Goal: Task Accomplishment & Management: Manage account settings

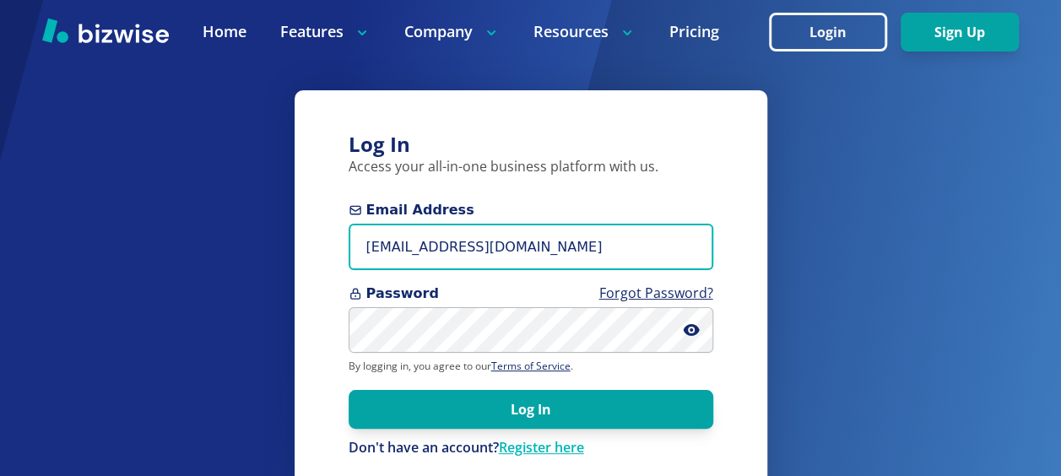
click at [626, 255] on input "connect+1@sumitapradhan.consulting" at bounding box center [531, 247] width 365 height 46
type input "connect@sumitapradhan.consulting"
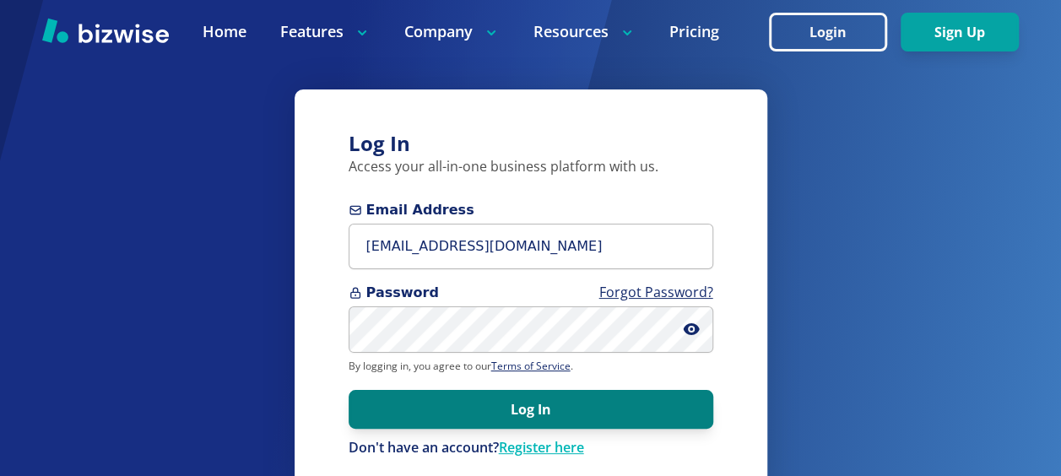
click at [558, 403] on button "Log In" at bounding box center [531, 409] width 365 height 39
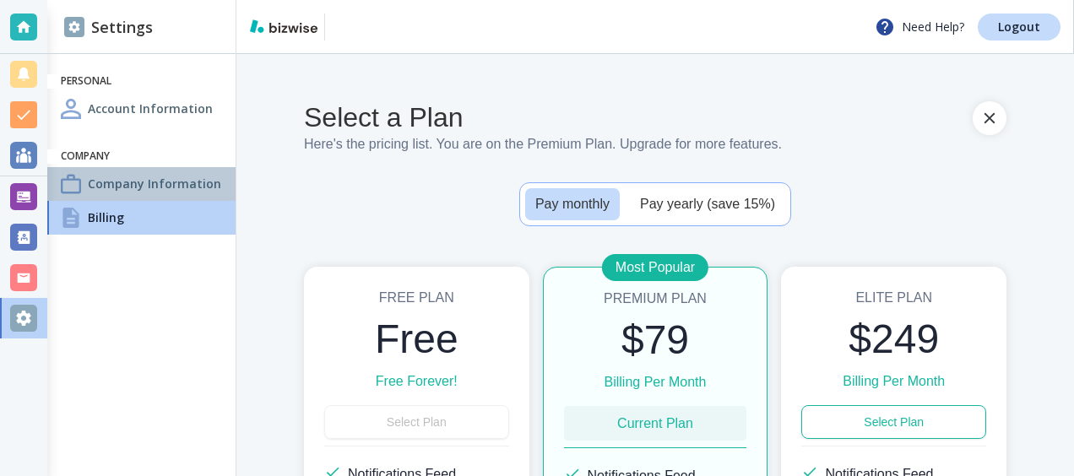
click at [123, 187] on h4 "Company Information" at bounding box center [154, 184] width 133 height 18
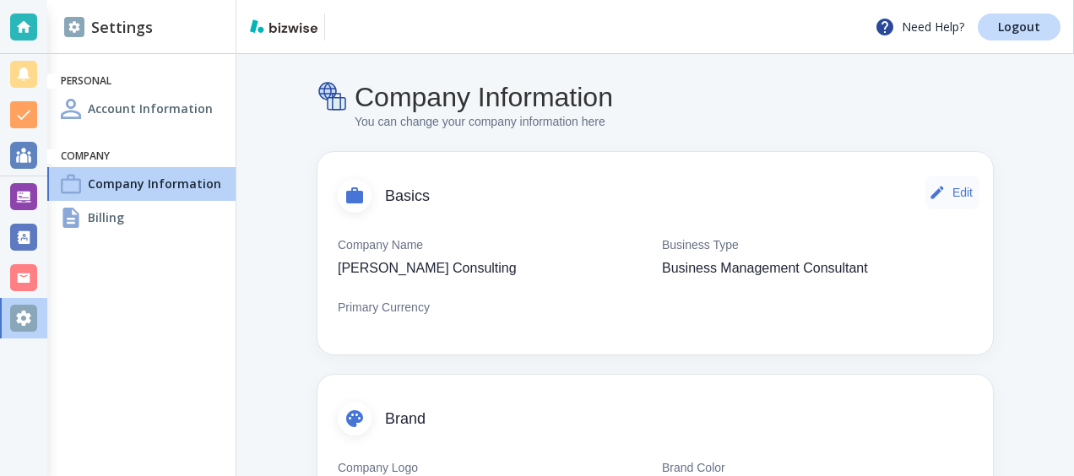
click at [943, 194] on button "Edit" at bounding box center [952, 193] width 54 height 34
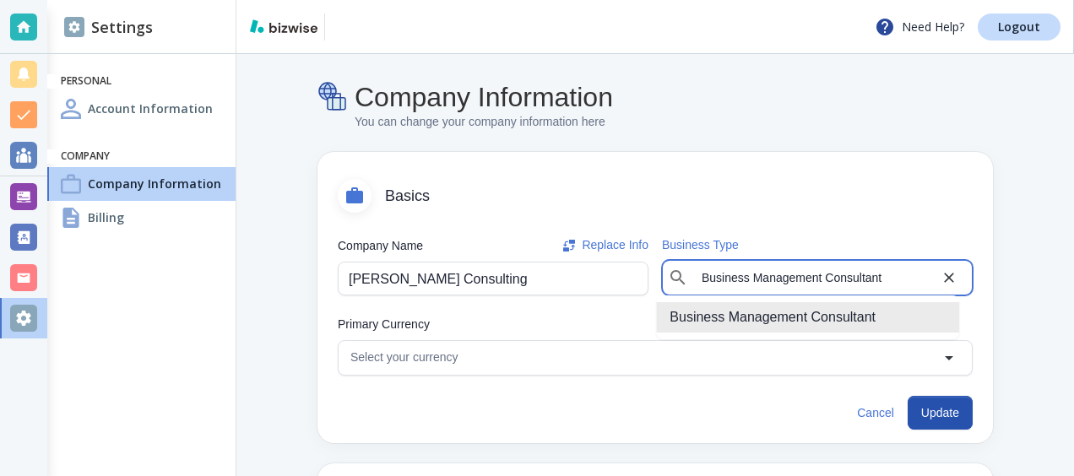
click at [885, 279] on input "Business Management Consultant" at bounding box center [817, 278] width 244 height 24
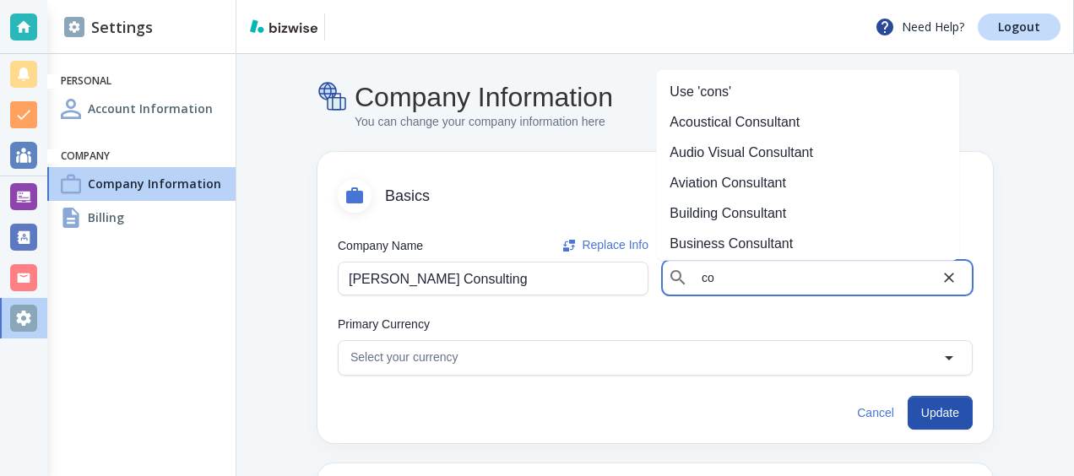
type input "c"
type input "e"
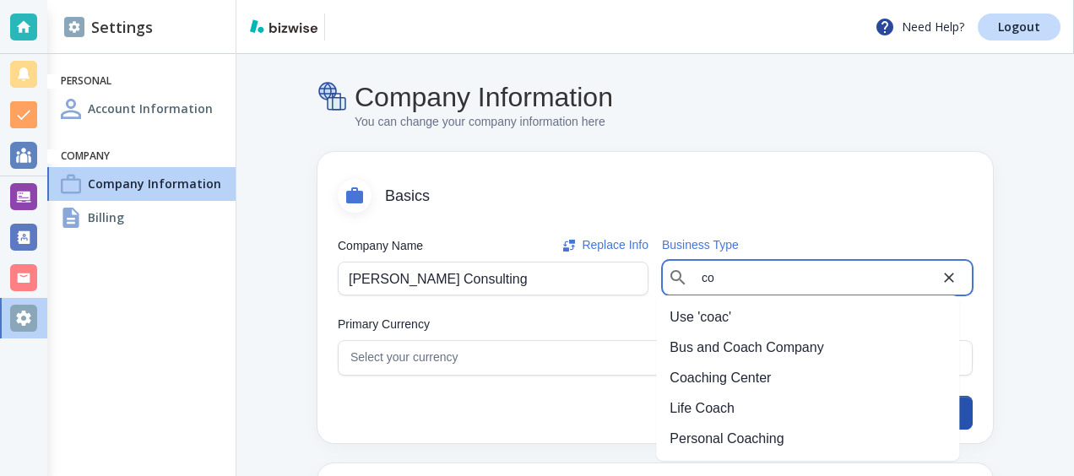
type input "c"
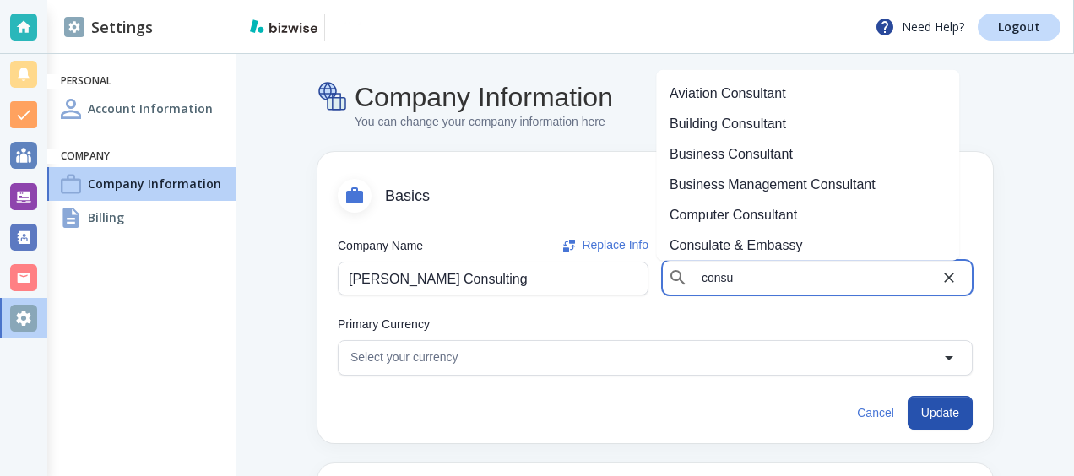
scroll to position [90, 0]
click at [798, 154] on li "Business Consultant" at bounding box center [807, 153] width 303 height 30
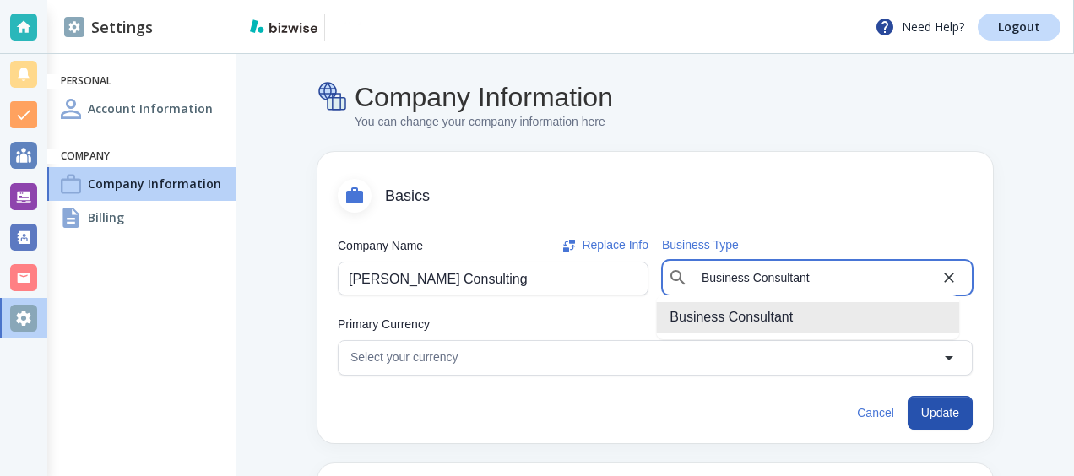
click at [743, 279] on input "Business Consultant" at bounding box center [817, 278] width 244 height 24
type input "Business Management Consultant"
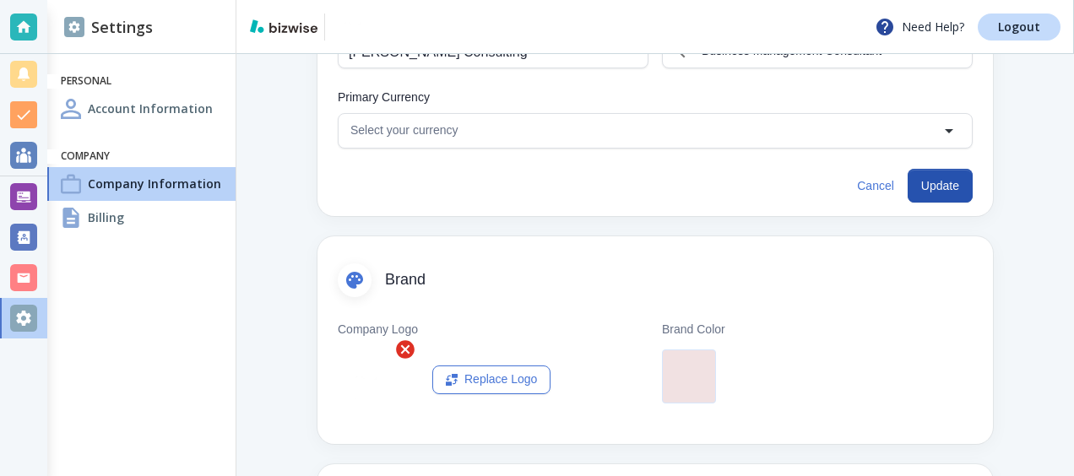
scroll to position [226, 0]
click at [474, 386] on div "Replace Logo" at bounding box center [491, 380] width 91 height 19
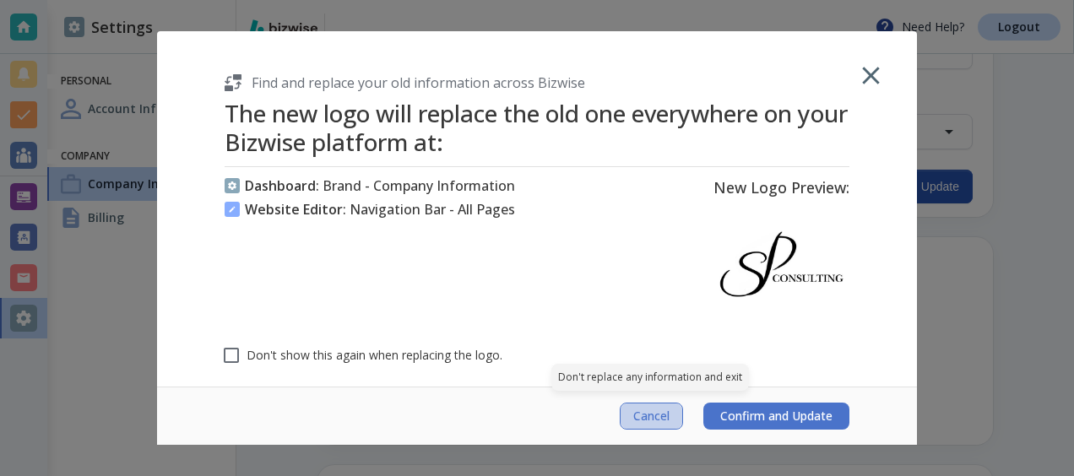
click at [639, 418] on span "Cancel" at bounding box center [651, 416] width 36 height 14
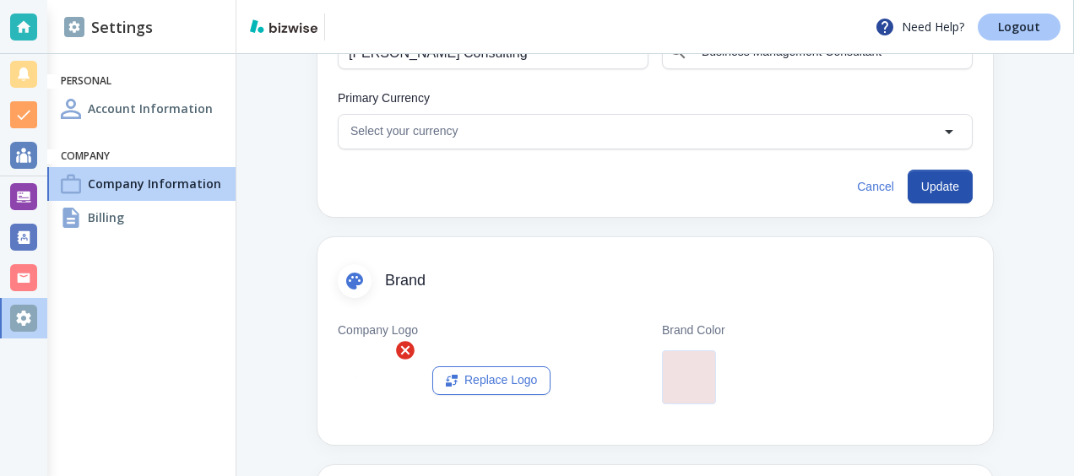
click at [1036, 30] on p "Logout" at bounding box center [1019, 27] width 42 height 12
